Goal: Task Accomplishment & Management: Manage account settings

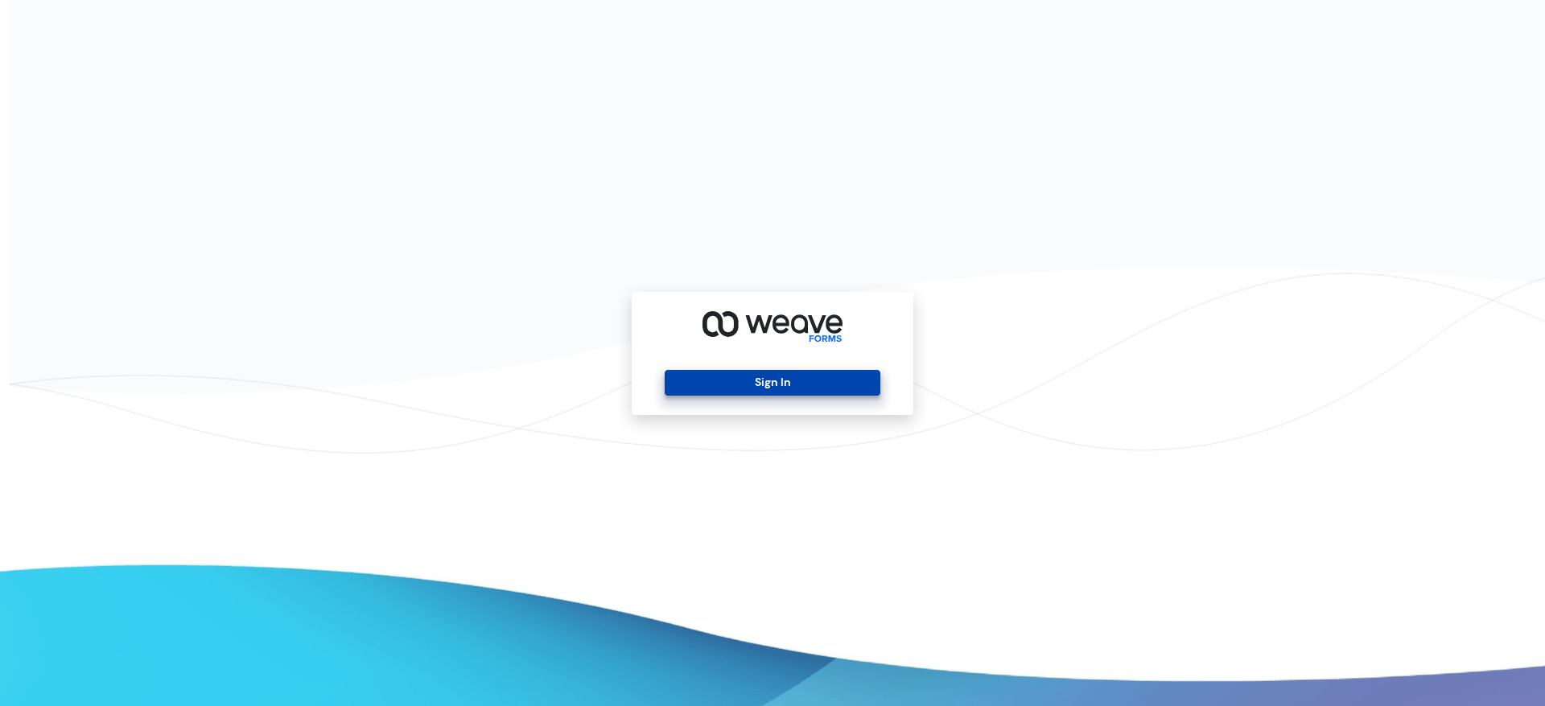
click at [731, 379] on button "Sign In" at bounding box center [772, 383] width 215 height 26
